Goal: Task Accomplishment & Management: Complete application form

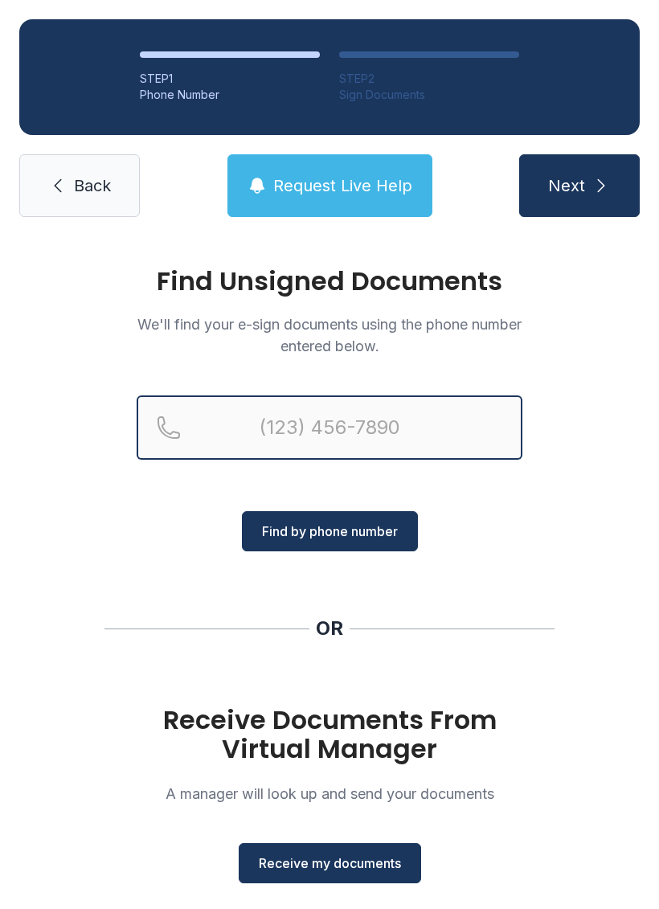
click at [354, 437] on input "Reservation phone number" at bounding box center [330, 428] width 386 height 64
type input "[PHONE_NUMBER]"
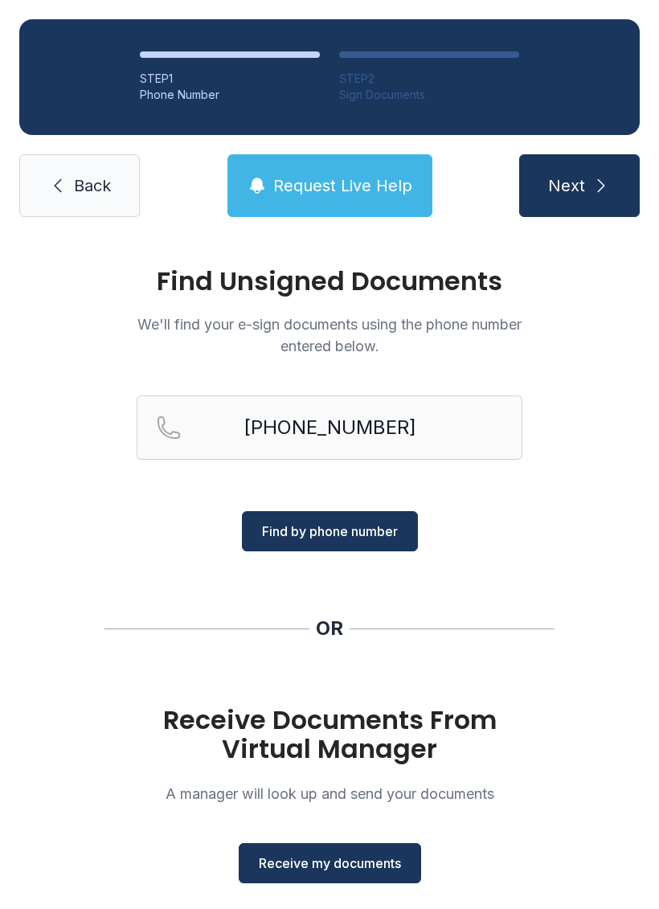
click at [341, 539] on span "Find by phone number" at bounding box center [330, 531] width 136 height 19
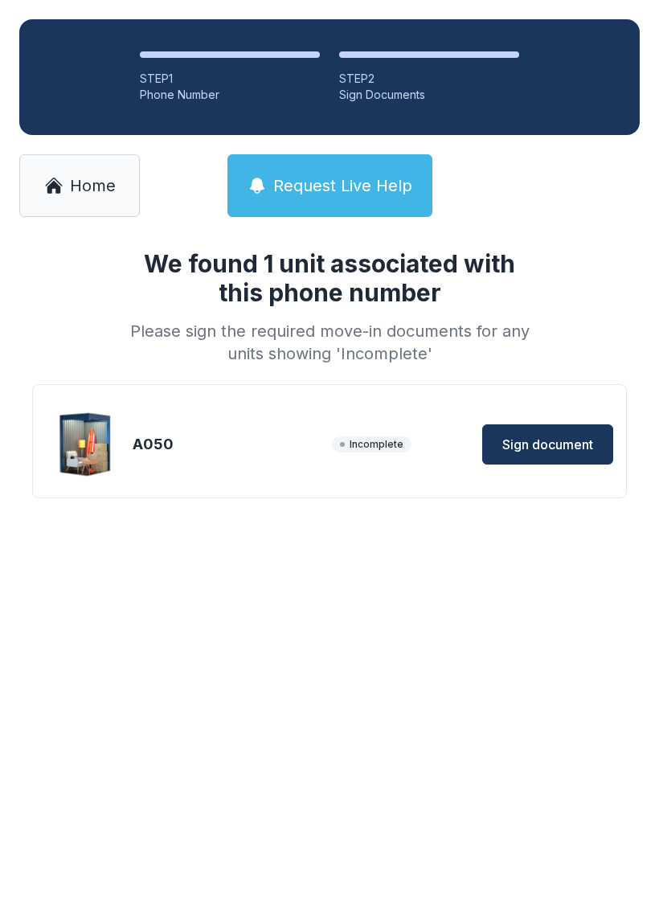
click at [557, 437] on span "Sign document" at bounding box center [547, 444] width 91 height 19
click at [83, 182] on span "Home" at bounding box center [93, 185] width 46 height 23
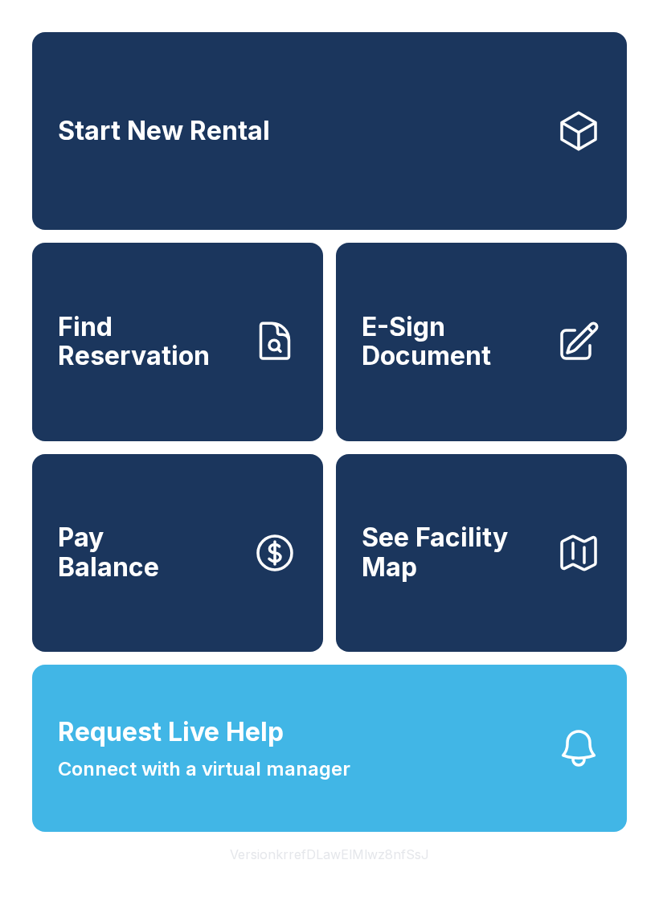
click at [457, 371] on span "E-Sign Document" at bounding box center [453, 342] width 182 height 59
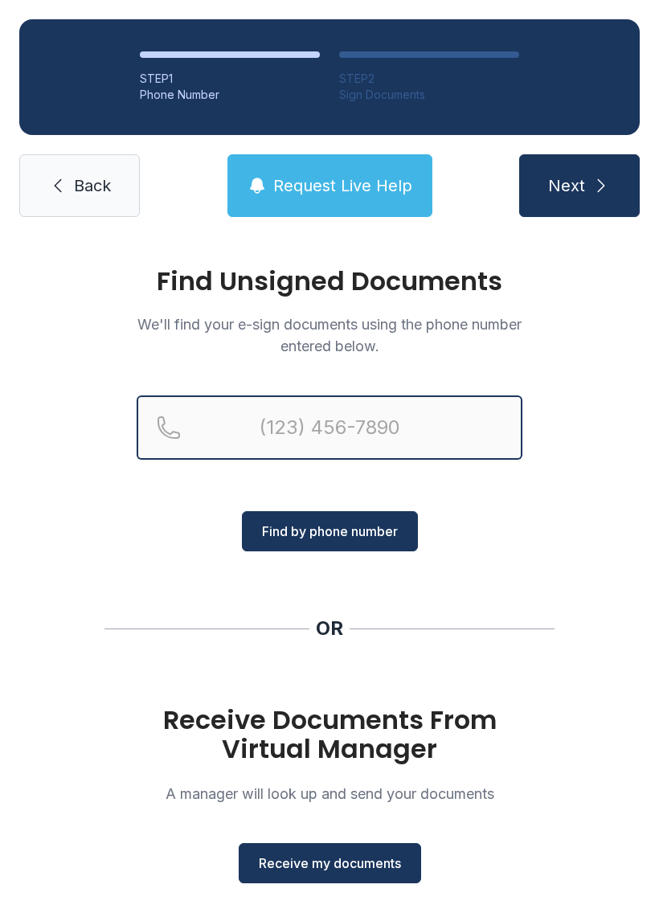
click at [318, 420] on input "Reservation phone number" at bounding box center [330, 428] width 386 height 64
type input "("
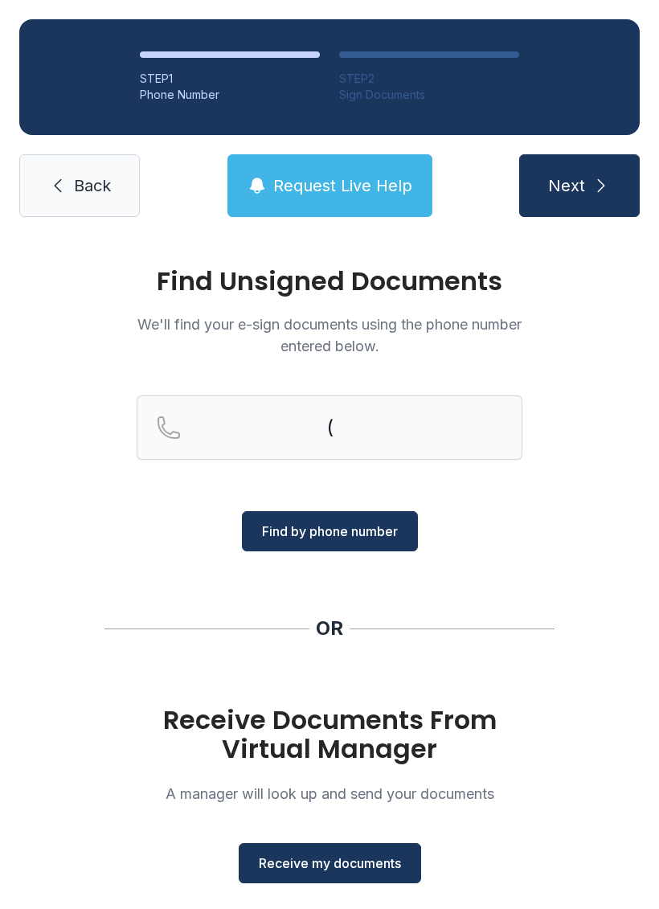
click at [324, 620] on div "OR" at bounding box center [329, 629] width 27 height 26
click at [367, 864] on span "Receive my documents" at bounding box center [330, 863] width 142 height 19
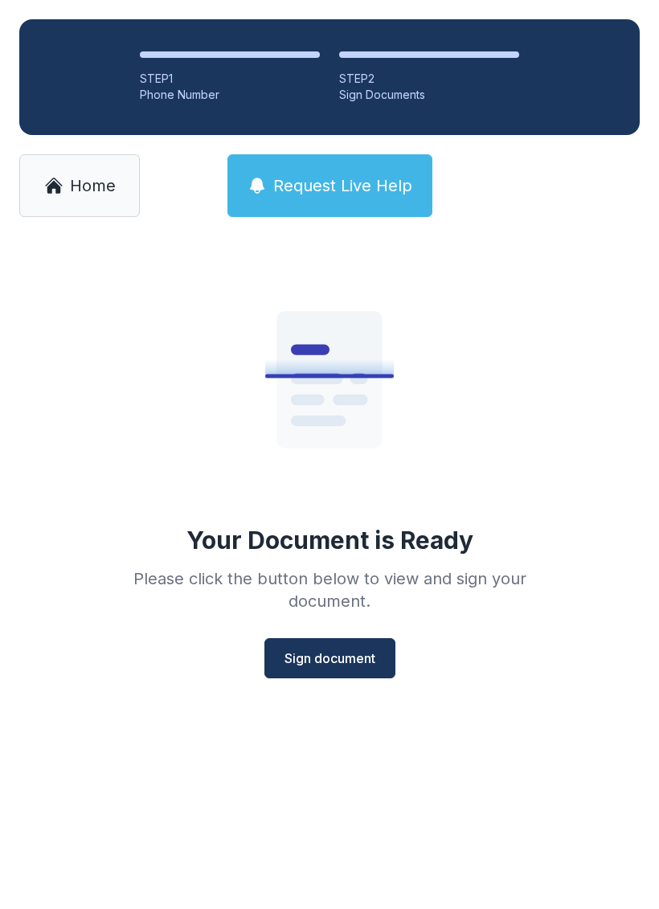
click at [342, 662] on span "Sign document" at bounding box center [330, 658] width 91 height 19
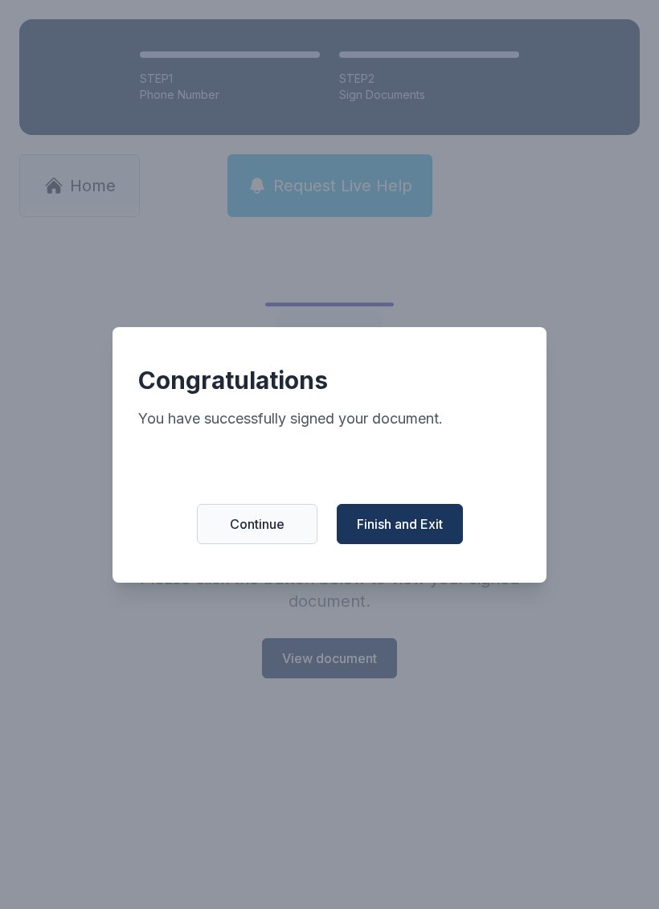
click at [418, 531] on span "Finish and Exit" at bounding box center [400, 523] width 86 height 19
